Goal: Use online tool/utility: Use online tool/utility

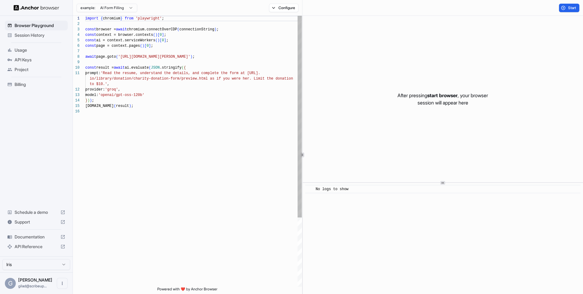
scroll to position [38, 0]
drag, startPoint x: 121, startPoint y: 57, endPoint x: 208, endPoint y: 57, distance: 87.2
click at [208, 57] on div "import { chromium } from 'playwright' ; const browser = await chromium.connectO…" at bounding box center [193, 198] width 217 height 364
click at [202, 59] on div "import { chromium } from 'playwright' ; const browser = await chromium.connectO…" at bounding box center [193, 198] width 217 height 364
drag, startPoint x: 207, startPoint y: 57, endPoint x: 122, endPoint y: 57, distance: 85.1
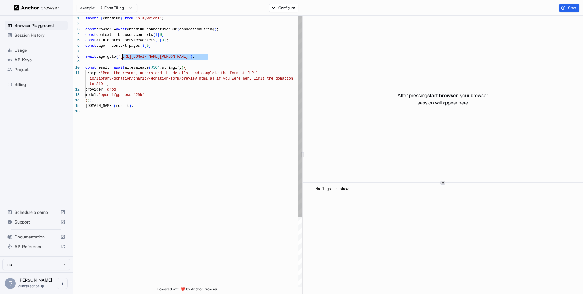
click at [122, 57] on div "import { chromium } from 'playwright' ; const browser = await chromium.connectO…" at bounding box center [193, 198] width 217 height 364
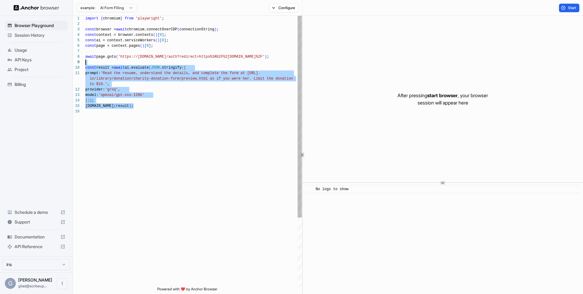
scroll to position [0, 0]
drag, startPoint x: 169, startPoint y: 112, endPoint x: 52, endPoint y: 72, distance: 123.5
click at [85, 72] on div "import { chromium } from 'playwright' ; const browser = await chromium.connectO…" at bounding box center [193, 198] width 217 height 364
drag, startPoint x: 132, startPoint y: 68, endPoint x: 146, endPoint y: 107, distance: 40.8
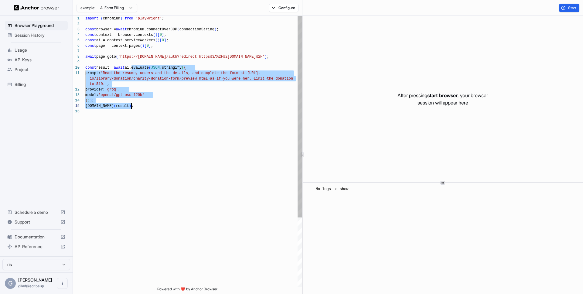
click at [146, 107] on div "import { chromium } from 'playwright' ; const browser = await chromium.connectO…" at bounding box center [193, 198] width 217 height 364
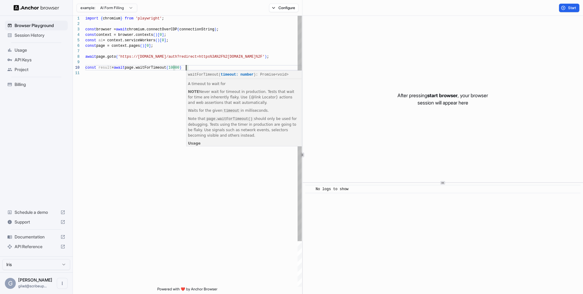
click at [224, 57] on div "import { chromium } from 'playwright' ; const browser = await chromium.connectO…" at bounding box center [193, 179] width 217 height 326
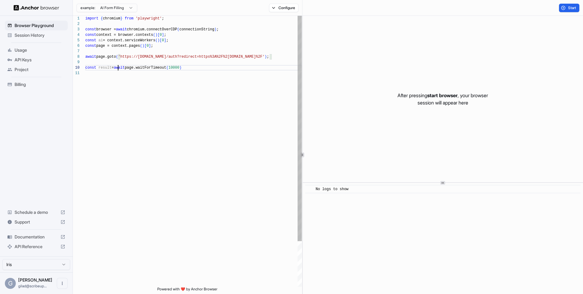
drag, startPoint x: 118, startPoint y: 67, endPoint x: 79, endPoint y: 67, distance: 39.5
click at [85, 67] on div "import { chromium } from 'playwright' ; const browser = await chromium.connectO…" at bounding box center [193, 179] width 217 height 326
type textarea "**********"
click at [459, 7] on button "Start" at bounding box center [569, 8] width 20 height 9
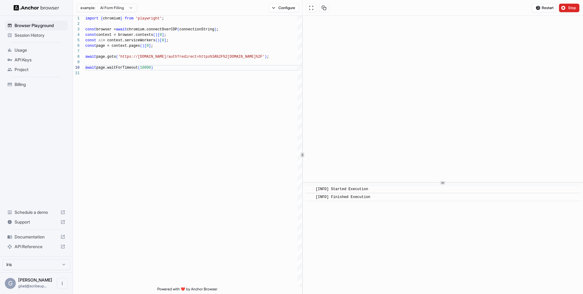
click at [286, 13] on div "example: AI Form Filling Configure" at bounding box center [188, 8] width 230 height 16
click at [283, 9] on button "Configure" at bounding box center [283, 8] width 29 height 9
click at [282, 8] on button "Configure" at bounding box center [283, 8] width 29 height 9
click at [374, 35] on button "button" at bounding box center [374, 36] width 11 height 6
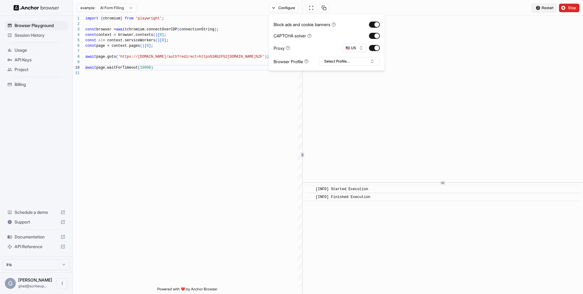
click at [459, 7] on span "Restart" at bounding box center [548, 7] width 12 height 5
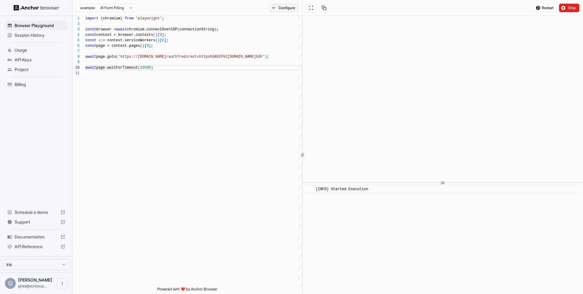
click at [286, 11] on button "Configure" at bounding box center [283, 8] width 29 height 9
click at [189, 139] on div "import { chromium } from 'playwright' ; const browser = await chromium.connectO…" at bounding box center [193, 179] width 217 height 326
